Goal: Check status: Check status

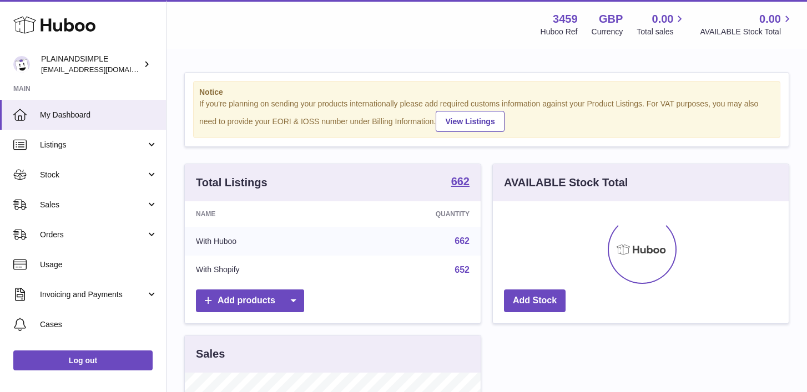
scroll to position [173, 296]
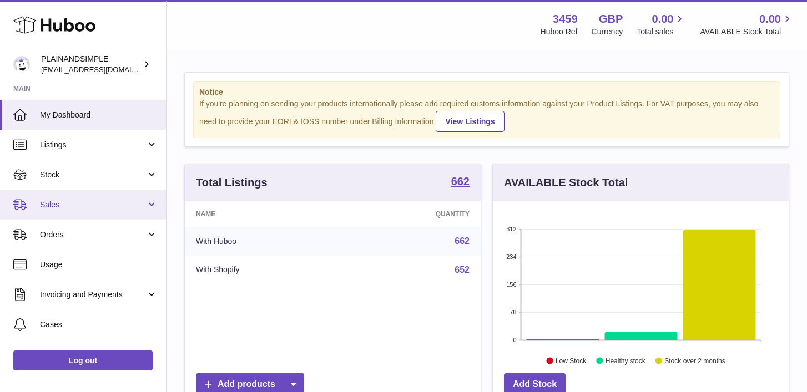
click at [151, 203] on link "Sales" at bounding box center [83, 205] width 166 height 30
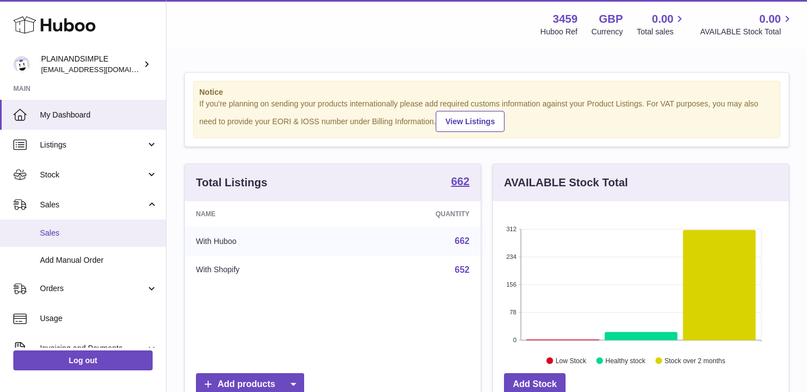
click at [97, 233] on span "Sales" at bounding box center [99, 233] width 118 height 11
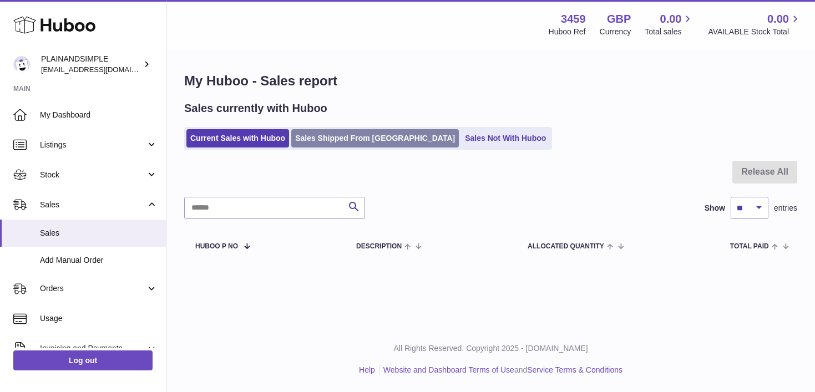
click at [339, 137] on link "Sales Shipped From [GEOGRAPHIC_DATA]" at bounding box center [375, 138] width 168 height 18
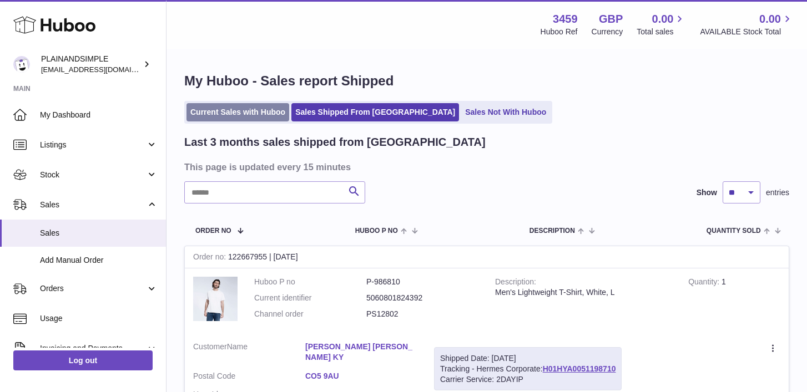
click at [243, 115] on link "Current Sales with Huboo" at bounding box center [237, 112] width 103 height 18
